Goal: Information Seeking & Learning: Find contact information

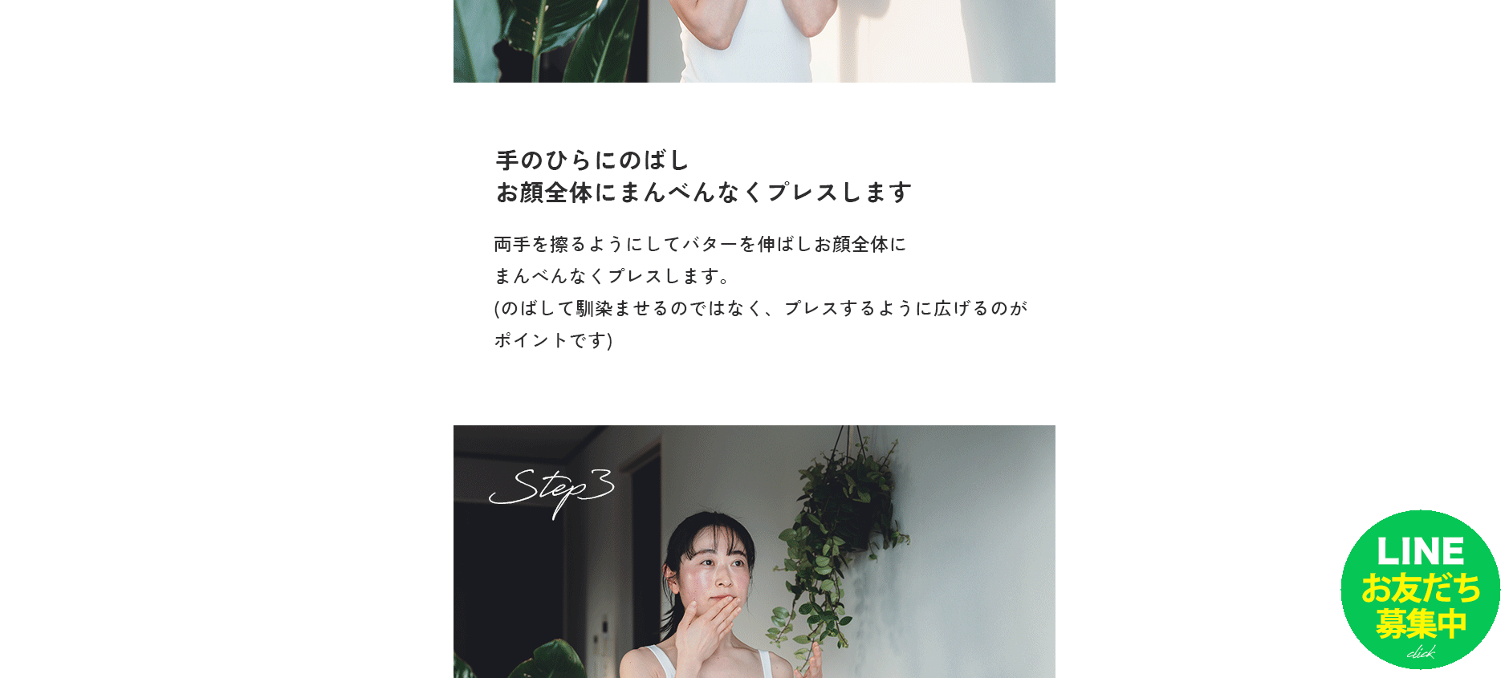
scroll to position [22993, 0]
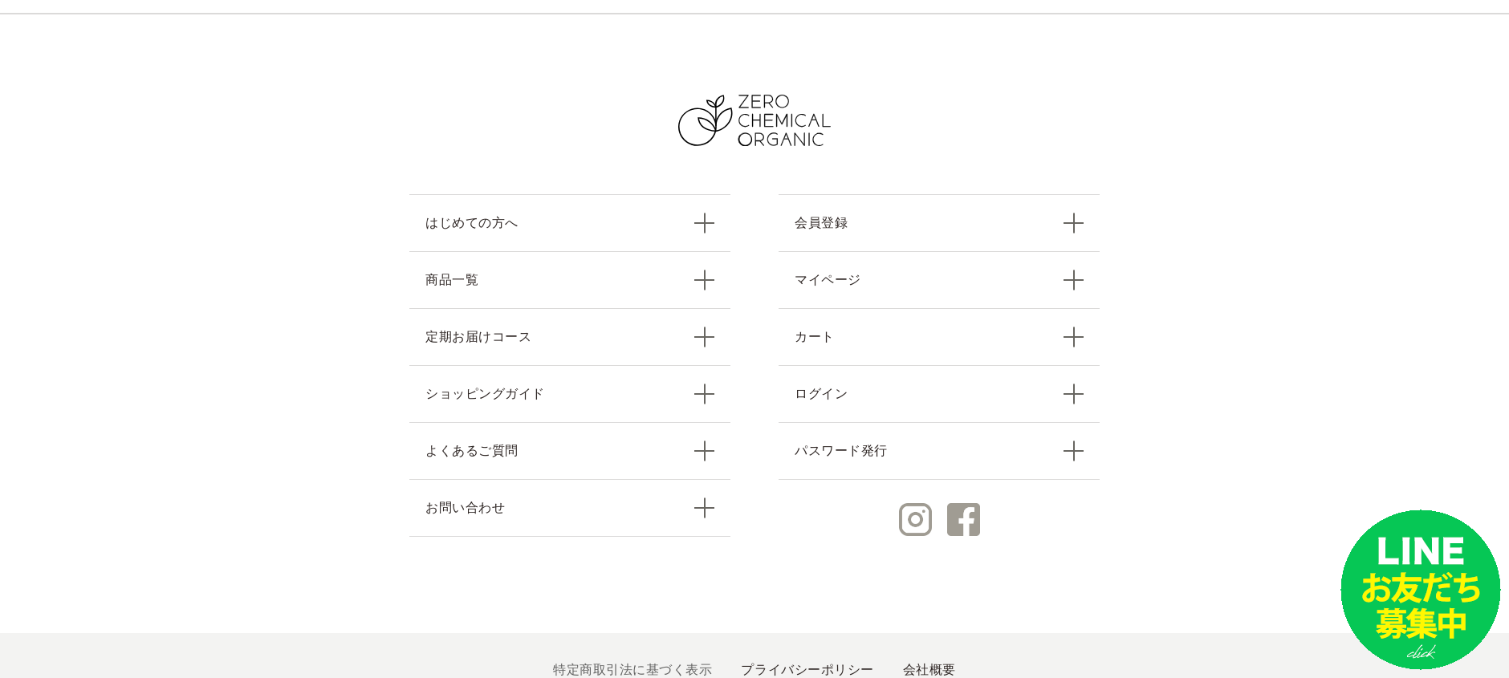
click at [660, 663] on link "特定商取引法に基づく表示" at bounding box center [632, 670] width 159 height 14
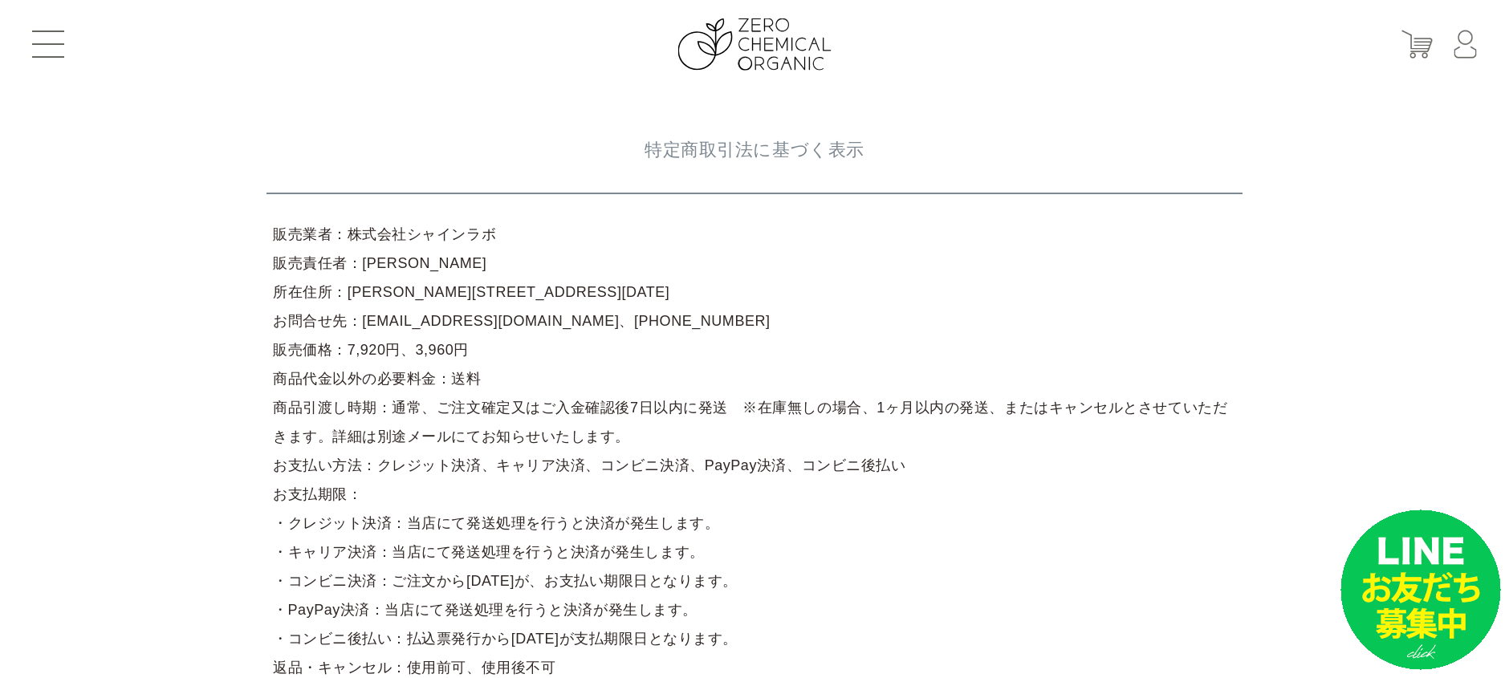
drag, startPoint x: 473, startPoint y: 238, endPoint x: 346, endPoint y: 234, distance: 127.7
click at [346, 234] on article "販売業者：株式会社シャインラボ 販売責任者：[PERSON_NAME] 所在住所：[PERSON_NAME][STREET_ADDRESS][DATE] お問…" at bounding box center [754, 479] width 976 height 533
copy article "株式会社シャインラボ"
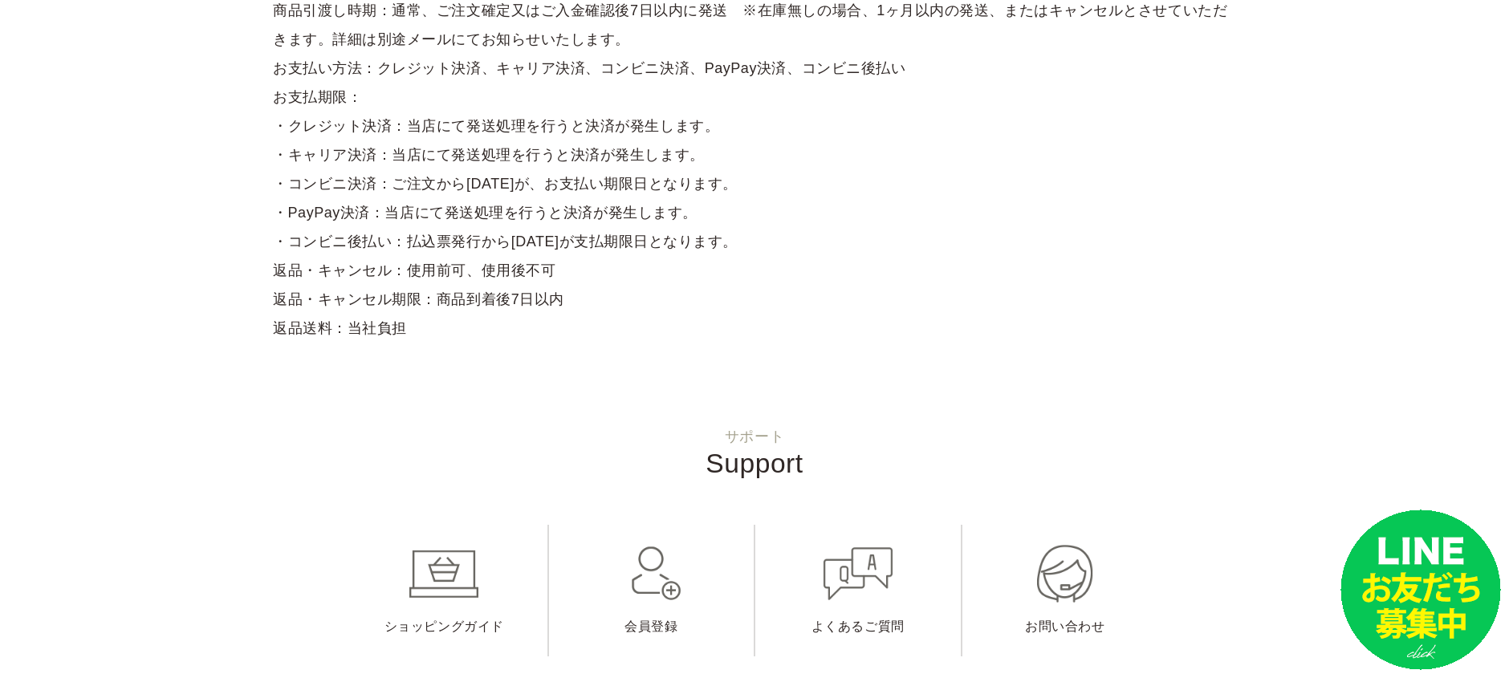
scroll to position [562, 0]
